Goal: Use online tool/utility: Utilize a website feature to perform a specific function

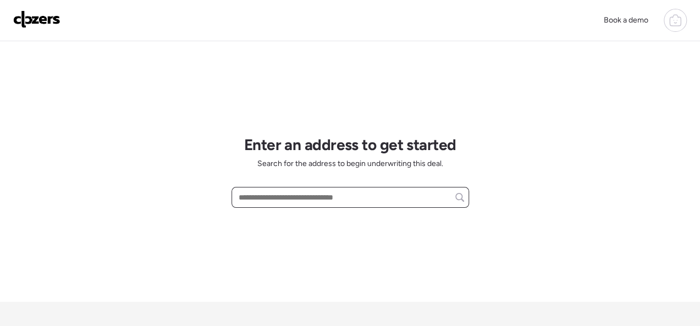
click at [290, 200] on input "text" at bounding box center [350, 197] width 228 height 15
paste input "**********"
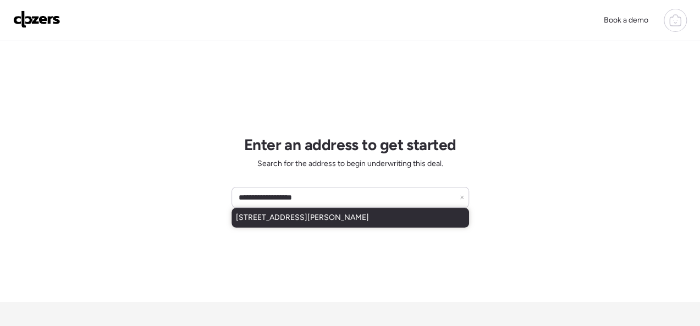
click at [324, 214] on span "[STREET_ADDRESS][PERSON_NAME]" at bounding box center [302, 217] width 133 height 11
type input "**********"
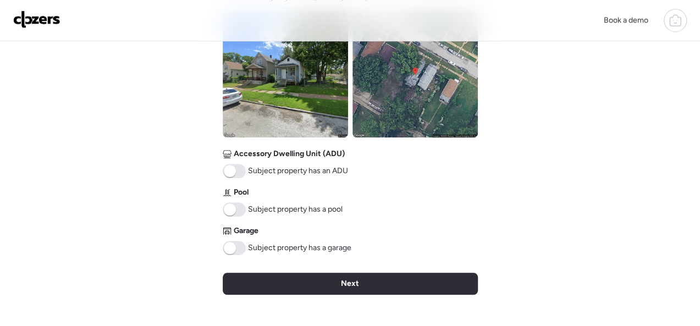
scroll to position [440, 0]
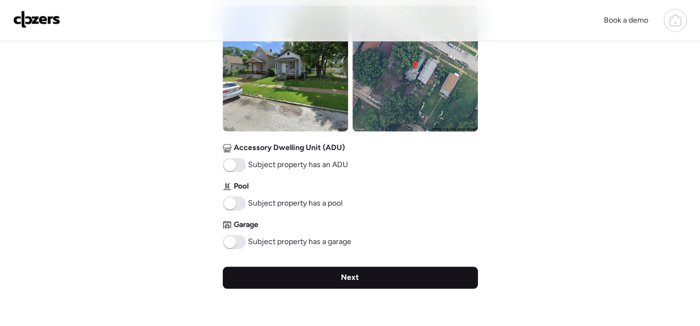
click at [368, 278] on div "Next" at bounding box center [350, 278] width 255 height 22
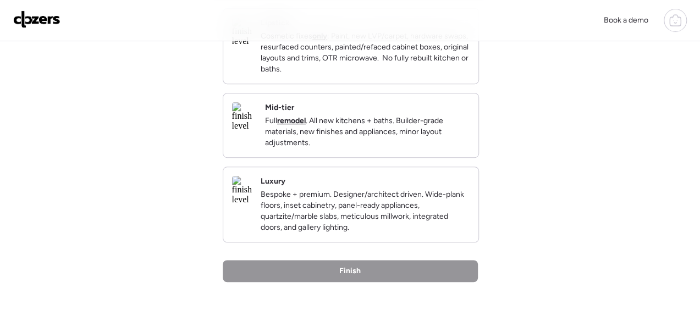
scroll to position [220, 0]
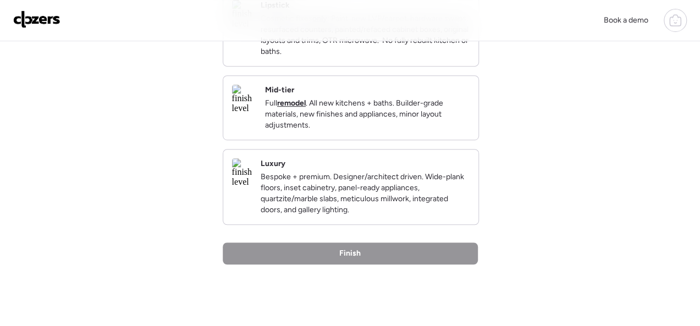
click at [423, 101] on div "Mid-tier Full remodel . All new kitchens + baths. Builder-grade materials, new …" at bounding box center [367, 108] width 205 height 46
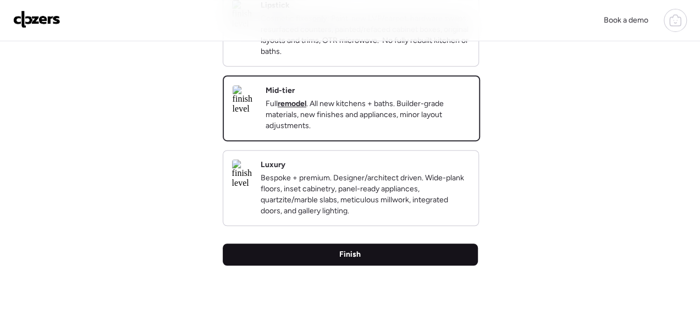
click at [357, 266] on div "Finish" at bounding box center [350, 255] width 255 height 22
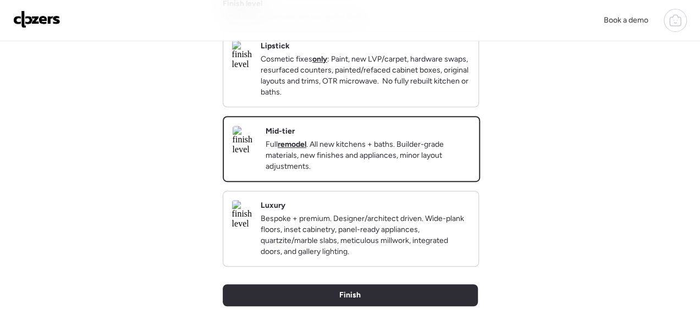
scroll to position [275, 0]
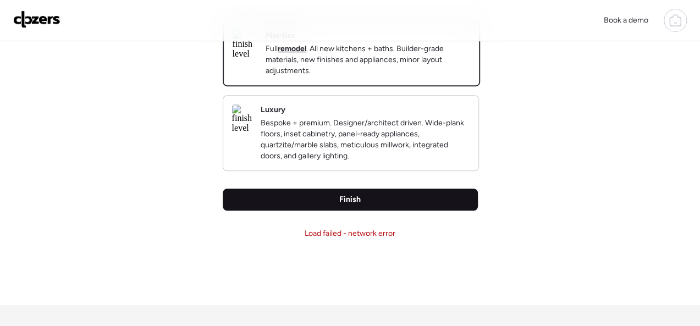
click at [344, 205] on span "Finish" at bounding box center [349, 199] width 21 height 11
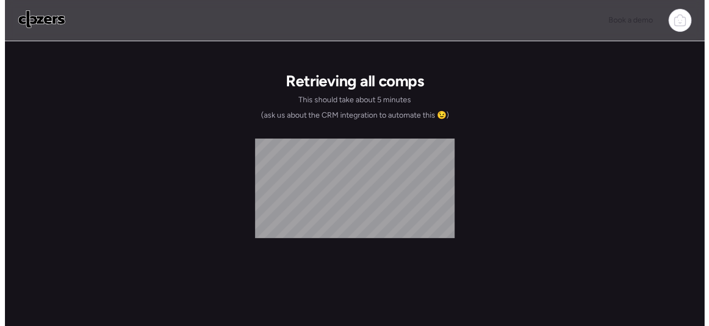
scroll to position [0, 0]
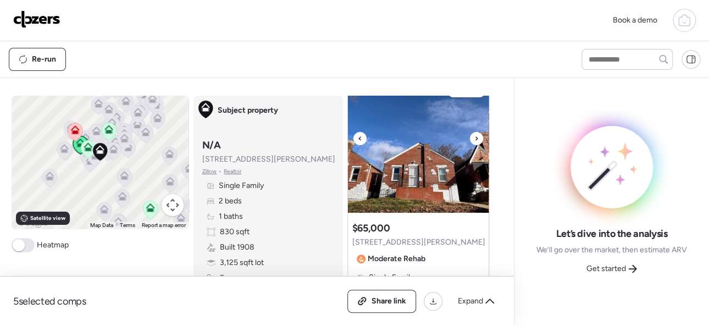
scroll to position [110, 0]
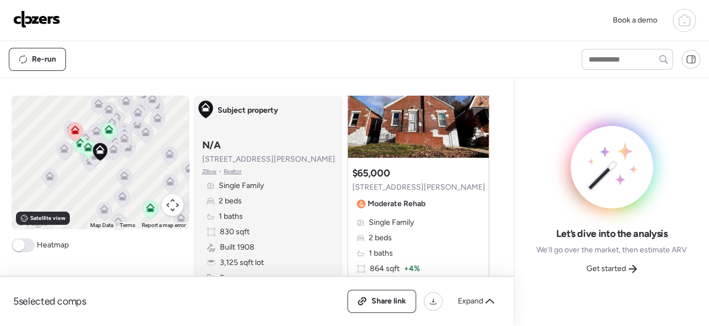
click at [612, 269] on span "Get started" at bounding box center [607, 268] width 40 height 11
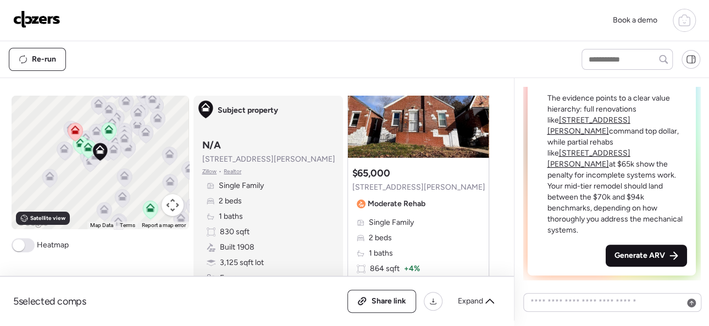
click at [619, 259] on span "Generate ARV" at bounding box center [640, 255] width 51 height 11
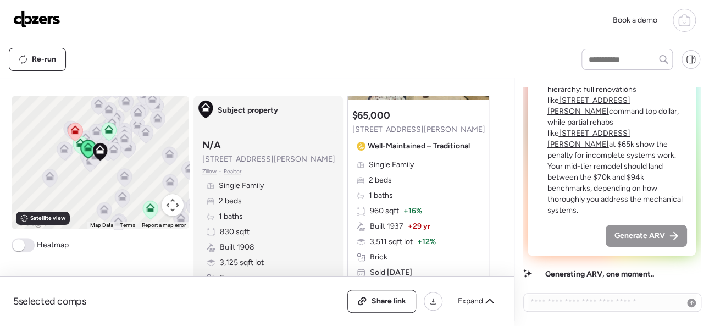
scroll to position [1155, 0]
